Goal: Find specific page/section: Find specific page/section

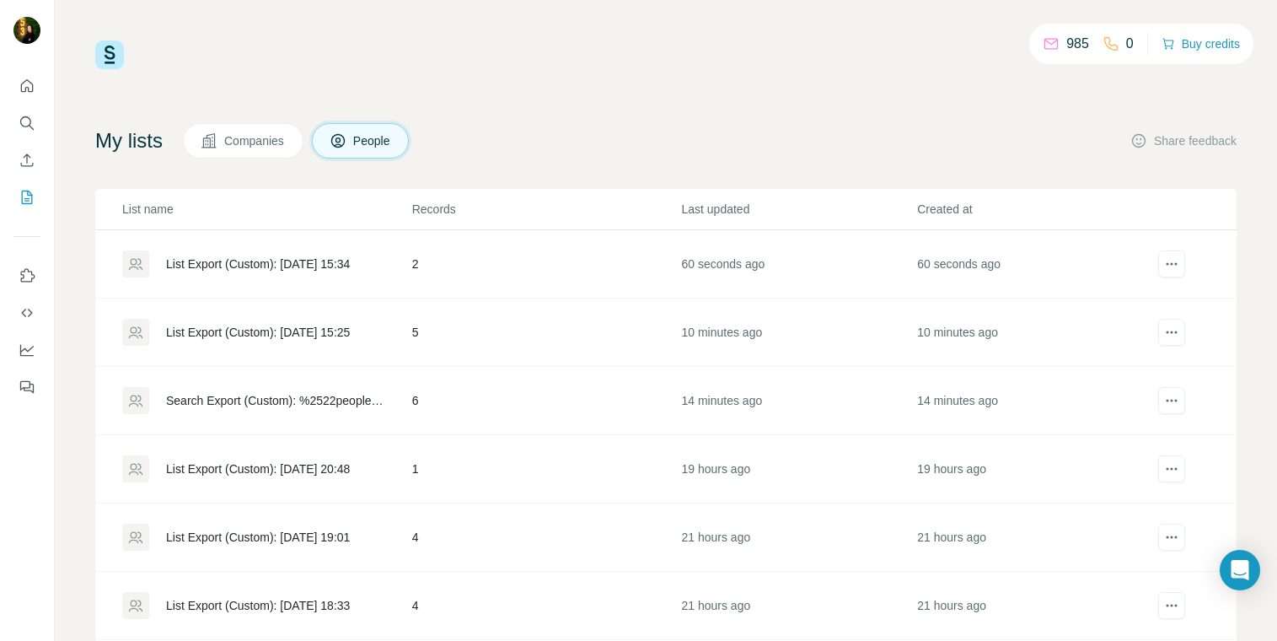
click at [325, 266] on div "List Export (Custom): 12/08/2025 15:34" at bounding box center [258, 263] width 184 height 17
